Goal: Find specific page/section

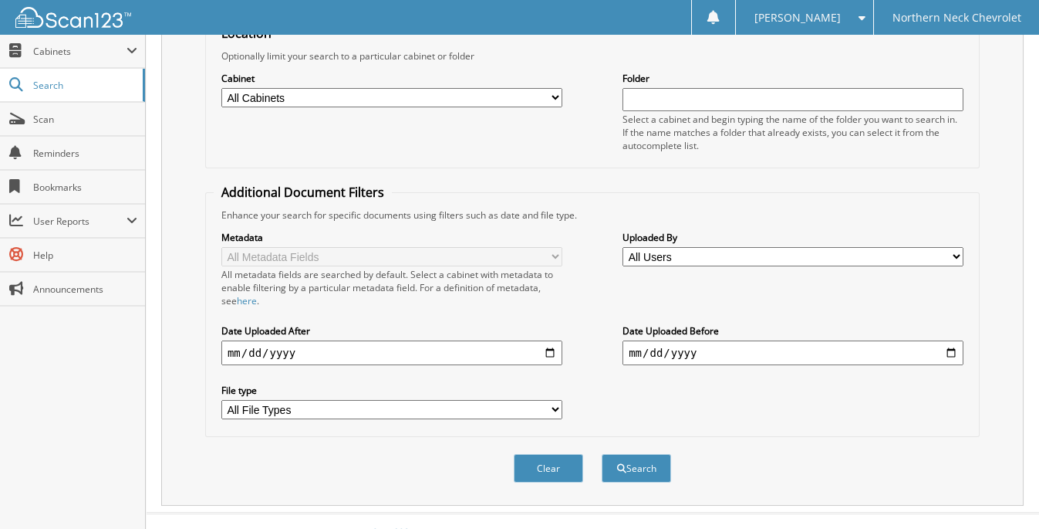
scroll to position [184, 0]
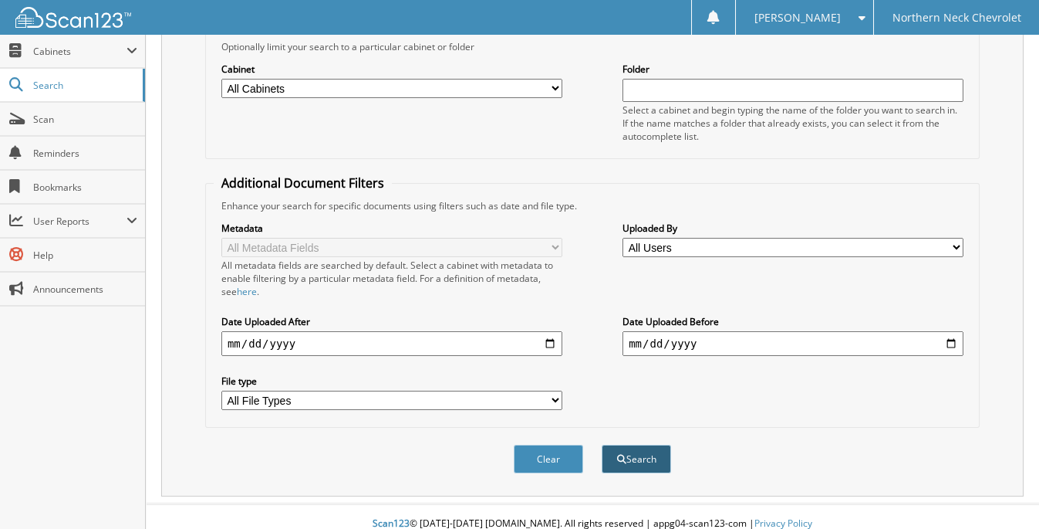
type input "56881"
click at [643, 445] on button "Search" at bounding box center [636, 458] width 69 height 29
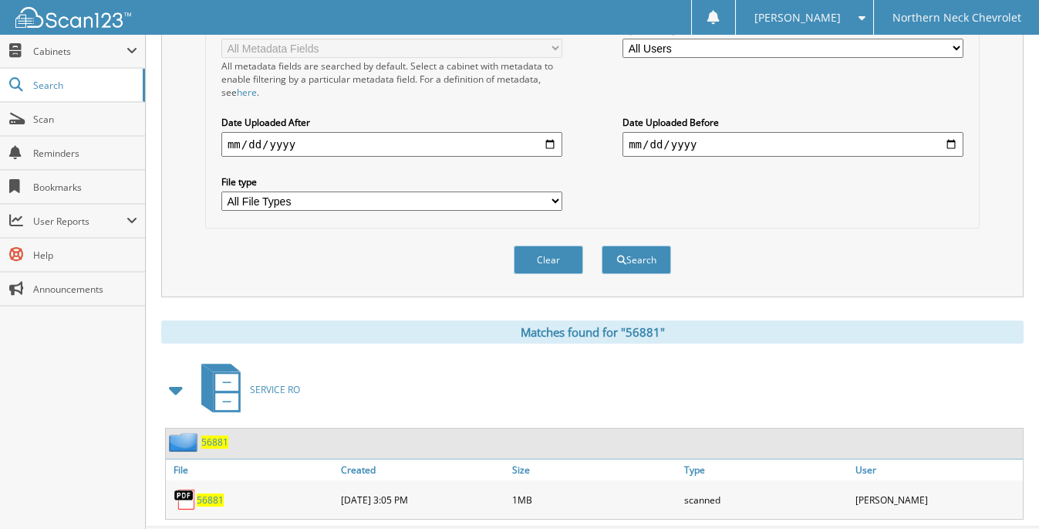
scroll to position [386, 0]
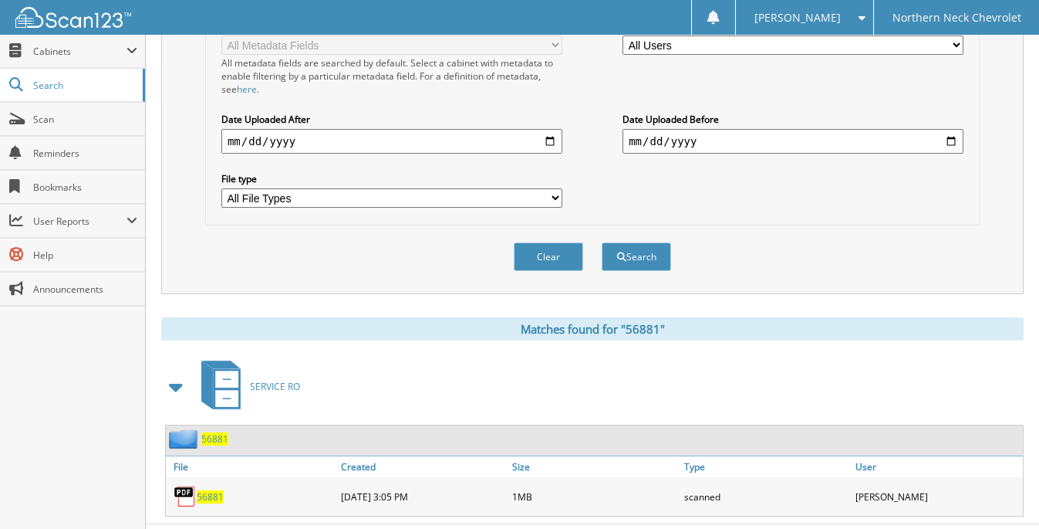
click at [210, 490] on span "56881" at bounding box center [210, 496] width 27 height 13
click at [866, 14] on span at bounding box center [858, 17] width 15 height 11
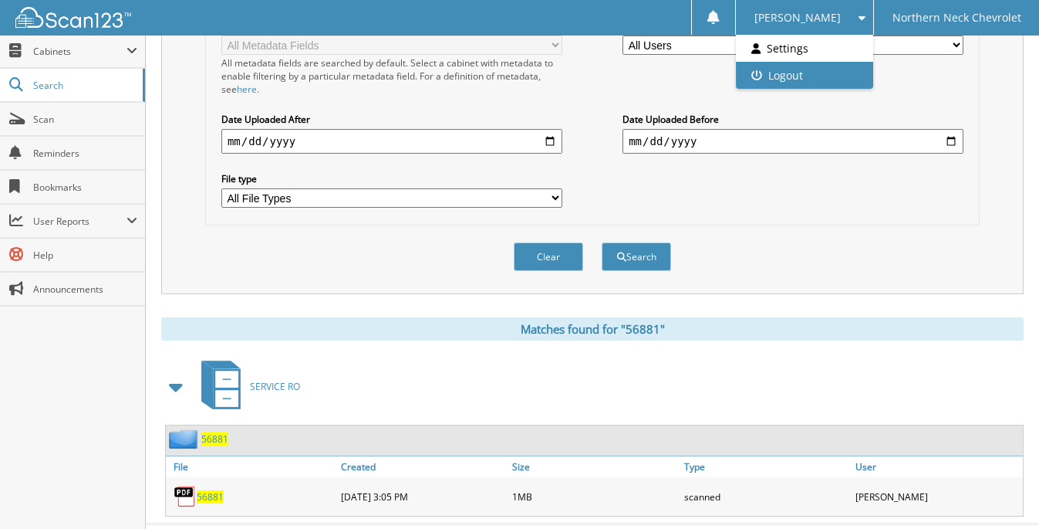
click at [850, 78] on link "Logout" at bounding box center [804, 75] width 137 height 27
